Goal: Task Accomplishment & Management: Use online tool/utility

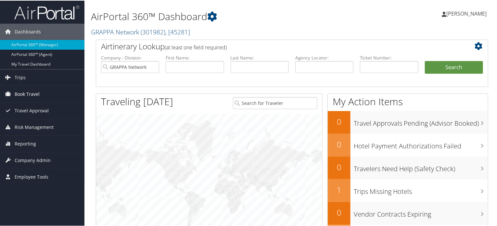
drag, startPoint x: 7, startPoint y: 73, endPoint x: 64, endPoint y: 93, distance: 60.4
click at [7, 73] on icon at bounding box center [8, 77] width 10 height 10
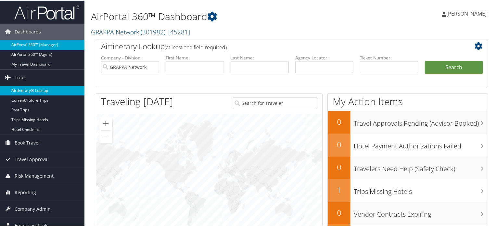
click at [31, 86] on link "Airtinerary® Lookup" at bounding box center [42, 90] width 85 height 10
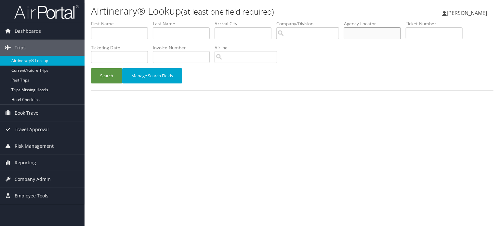
paste input "Thank you for your prompt response. Please find attached the confirmation of yo…"
click at [357, 33] on input "text" at bounding box center [372, 33] width 57 height 12
type input "Thank you for your prompt response. Please find attached the confirmation of yo…"
paste input "D9PQT2"
type input "D9PQT2"
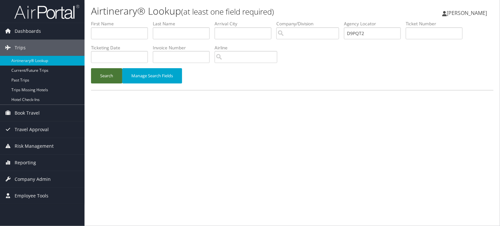
click at [104, 73] on button "Search" at bounding box center [106, 75] width 31 height 15
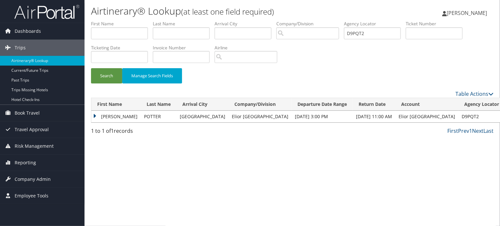
click at [117, 119] on td "[PERSON_NAME]" at bounding box center [115, 117] width 49 height 12
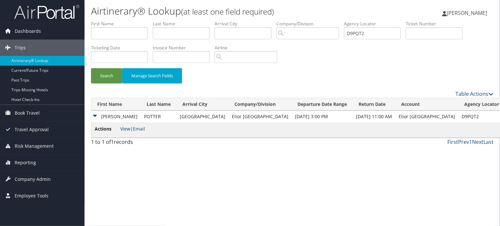
click at [125, 126] on link "View" at bounding box center [125, 129] width 10 height 6
click at [467, 8] on link "[PERSON_NAME]" at bounding box center [467, 13] width 51 height 20
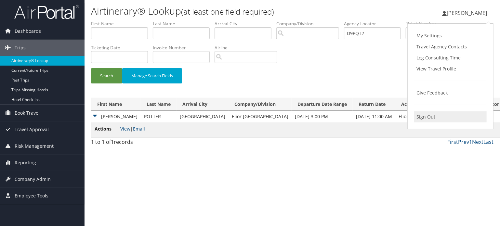
click at [425, 115] on link "Sign Out" at bounding box center [450, 117] width 73 height 11
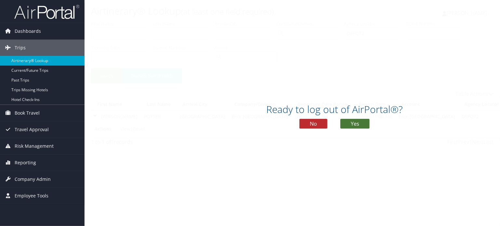
click at [357, 121] on button "Yes" at bounding box center [354, 124] width 29 height 10
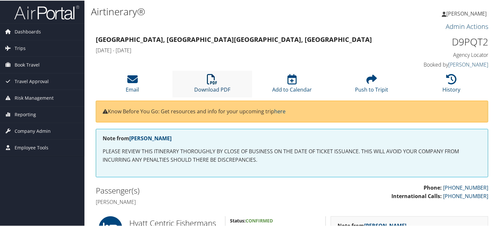
click at [208, 91] on link "Download PDF" at bounding box center [212, 85] width 36 height 16
